Goal: Complete application form: Complete application form

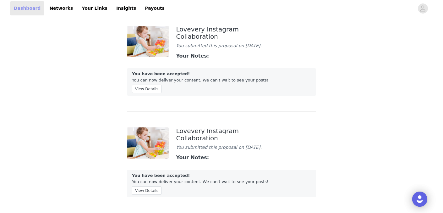
click at [25, 7] on link "Dashboard" at bounding box center [27, 8] width 34 height 14
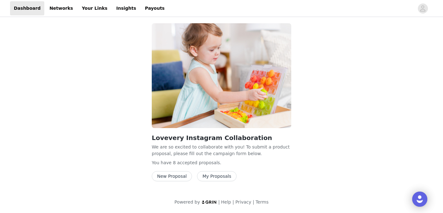
scroll to position [8, 0]
click at [169, 175] on button "New Proposal" at bounding box center [172, 176] width 40 height 10
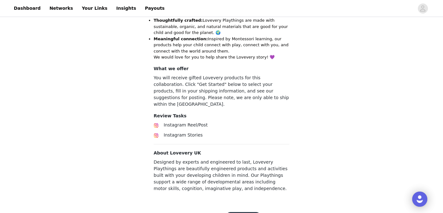
scroll to position [258, 0]
click at [240, 212] on button "Get Started" at bounding box center [242, 217] width 35 height 10
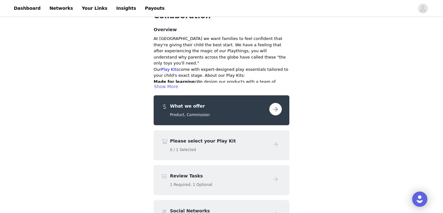
scroll to position [114, 0]
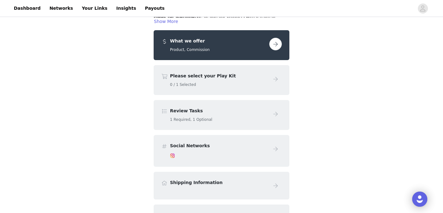
click at [204, 73] on div "Please select your Play Kit 0 / 1 Selected" at bounding box center [218, 80] width 97 height 15
click at [279, 38] on button "button" at bounding box center [275, 44] width 13 height 13
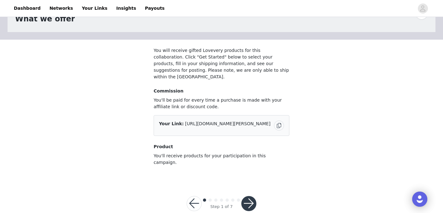
scroll to position [26, 0]
click at [251, 196] on button "button" at bounding box center [248, 203] width 15 height 15
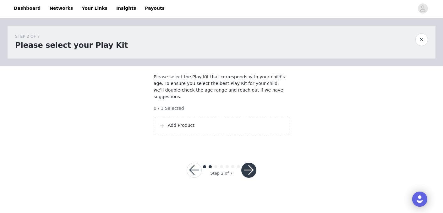
click at [178, 128] on p "Add Product" at bounding box center [226, 125] width 116 height 7
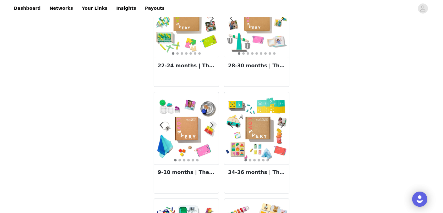
scroll to position [163, 0]
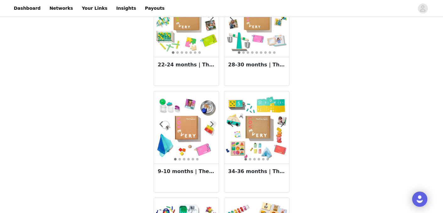
click at [247, 123] on img at bounding box center [256, 127] width 65 height 65
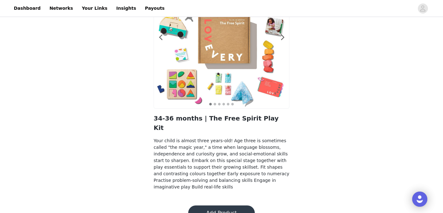
scroll to position [67, 0]
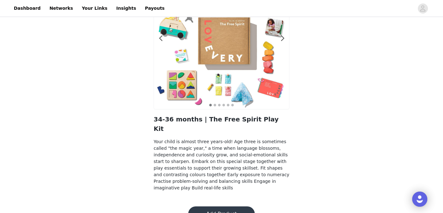
click at [216, 206] on button "Add Product" at bounding box center [221, 213] width 67 height 15
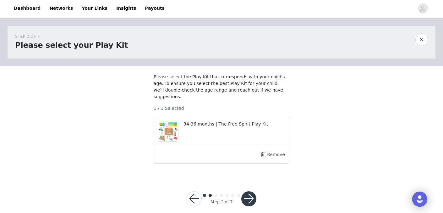
click at [249, 197] on button "button" at bounding box center [248, 198] width 15 height 15
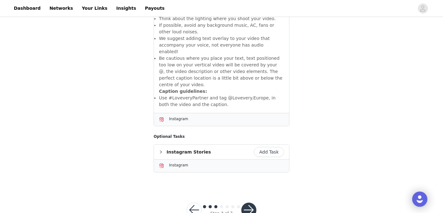
scroll to position [397, 0]
click at [270, 147] on button "Add Task" at bounding box center [269, 152] width 30 height 10
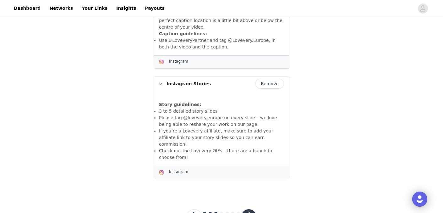
scroll to position [431, 0]
click at [252, 209] on button "button" at bounding box center [248, 216] width 15 height 15
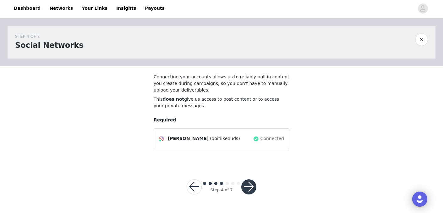
click at [250, 185] on button "button" at bounding box center [248, 186] width 15 height 15
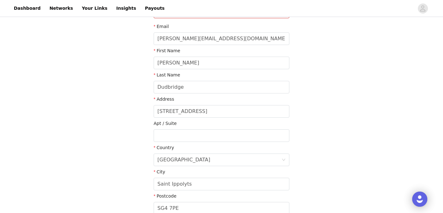
scroll to position [98, 0]
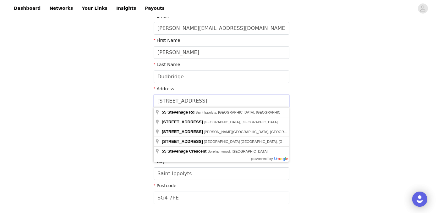
drag, startPoint x: 201, startPoint y: 103, endPoint x: 144, endPoint y: 94, distance: 57.6
type input "[STREET_ADDRESS]"
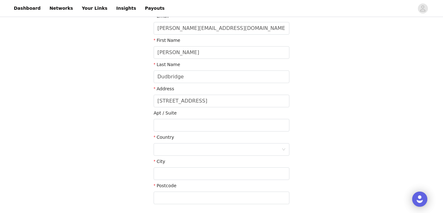
click at [371, 81] on div "STEP 5 OF 7 Shipping Information Please be sure that your shipping information …" at bounding box center [221, 67] width 443 height 294
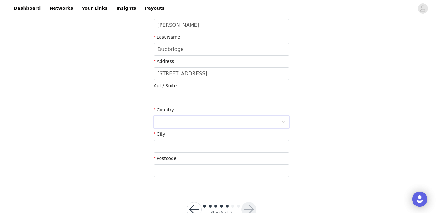
click at [181, 121] on div at bounding box center [219, 122] width 124 height 12
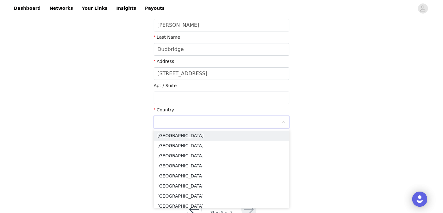
click at [174, 118] on input at bounding box center [219, 122] width 124 height 12
type input "b"
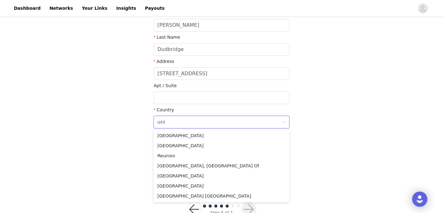
type input "uni"
click at [346, 118] on div "STEP 5 OF 7 Shipping Information Please be sure that your shipping information …" at bounding box center [221, 40] width 443 height 294
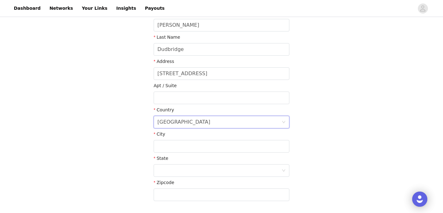
click at [195, 121] on div "[GEOGRAPHIC_DATA]" at bounding box center [219, 122] width 124 height 12
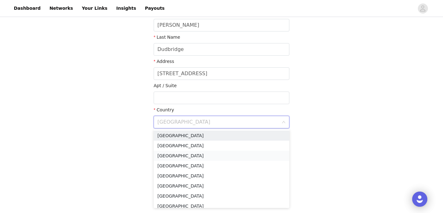
click at [183, 156] on li "[GEOGRAPHIC_DATA]" at bounding box center [222, 155] width 136 height 10
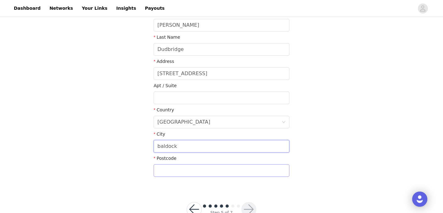
type input "baldock"
type input "SG7 6QA"
click at [320, 111] on div "STEP 5 OF 7 Shipping Information Please be sure that your shipping information …" at bounding box center [221, 40] width 443 height 294
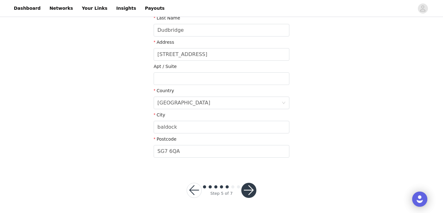
scroll to position [144, 0]
click at [248, 188] on button "button" at bounding box center [248, 190] width 15 height 15
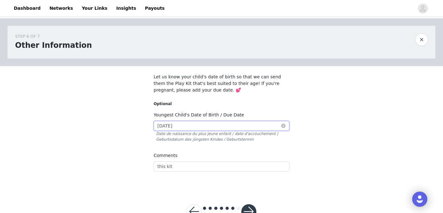
click at [223, 124] on input "[DATE]" at bounding box center [222, 126] width 136 height 10
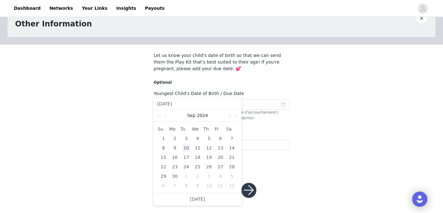
scroll to position [21, 0]
click at [229, 114] on link at bounding box center [229, 115] width 6 height 13
click at [186, 164] on div "19" at bounding box center [186, 167] width 8 height 8
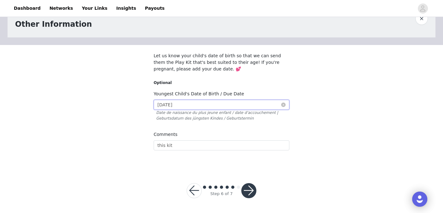
click at [218, 105] on input "[DATE]" at bounding box center [222, 105] width 136 height 10
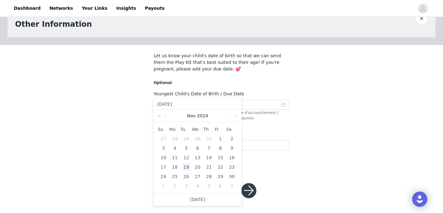
click at [159, 115] on link at bounding box center [160, 115] width 8 height 13
click at [231, 157] on div "19" at bounding box center [232, 158] width 8 height 8
type input "[DATE]"
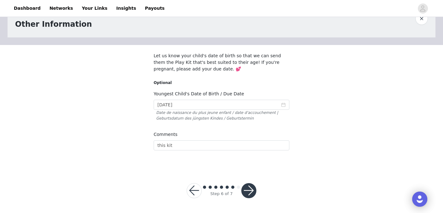
click at [318, 154] on div "STEP 6 OF 7 Other Information Let us know your child's date of birth so that we…" at bounding box center [221, 82] width 443 height 171
click at [247, 189] on button "button" at bounding box center [248, 190] width 15 height 15
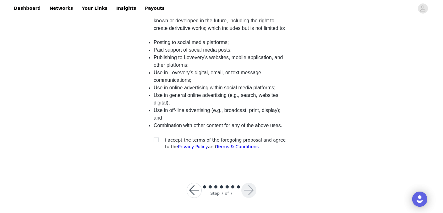
scroll to position [161, 0]
click at [156, 139] on input "checkbox" at bounding box center [156, 139] width 4 height 4
checkbox input "true"
click at [250, 190] on button "button" at bounding box center [248, 190] width 15 height 15
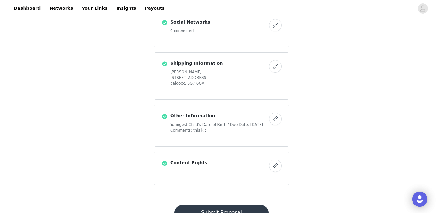
scroll to position [297, 0]
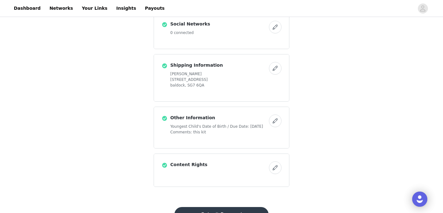
drag, startPoint x: 219, startPoint y: 198, endPoint x: 216, endPoint y: 195, distance: 3.8
click at [211, 207] on button "Submit Proposal" at bounding box center [221, 214] width 94 height 15
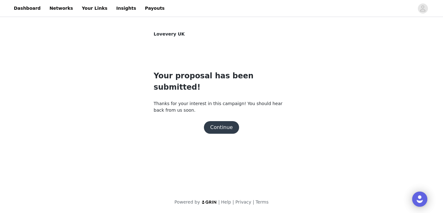
scroll to position [0, 0]
click at [225, 121] on button "Continue" at bounding box center [221, 127] width 35 height 13
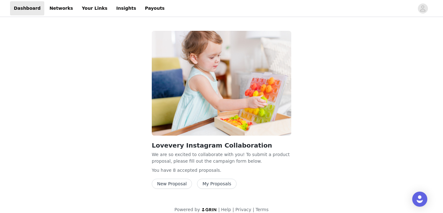
click at [175, 185] on button "New Proposal" at bounding box center [172, 183] width 40 height 10
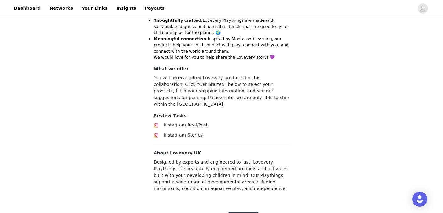
scroll to position [258, 0]
click at [242, 212] on button "Get Started" at bounding box center [242, 217] width 35 height 10
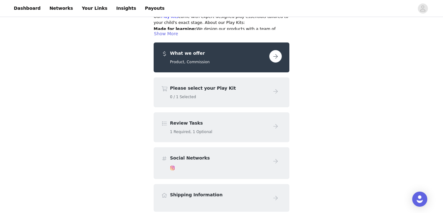
scroll to position [67, 0]
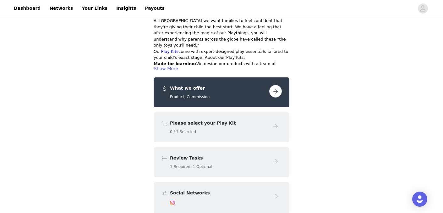
click at [235, 85] on div "What we offer Product, Commission" at bounding box center [218, 92] width 97 height 15
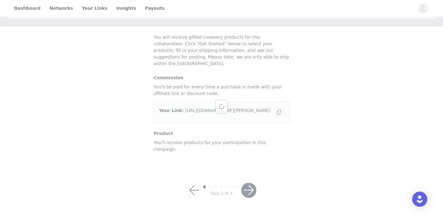
scroll to position [21, 0]
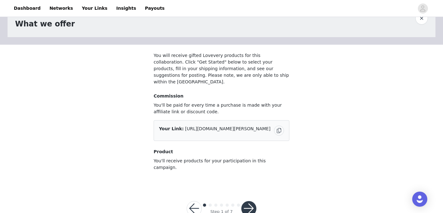
click at [252, 201] on button "button" at bounding box center [248, 208] width 15 height 15
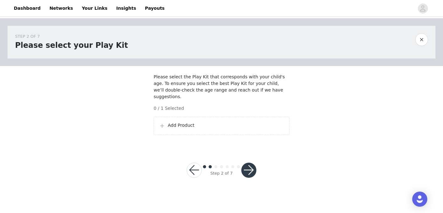
click at [252, 169] on button "button" at bounding box center [248, 169] width 15 height 15
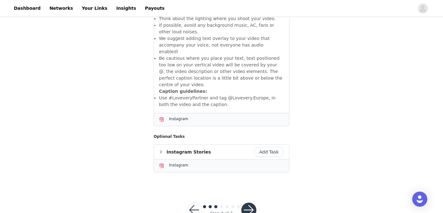
scroll to position [397, 0]
click at [248, 203] on button "button" at bounding box center [248, 210] width 15 height 15
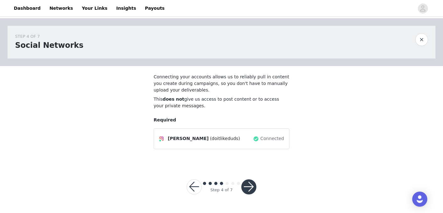
click at [252, 187] on button "button" at bounding box center [248, 186] width 15 height 15
